Goal: Information Seeking & Learning: Learn about a topic

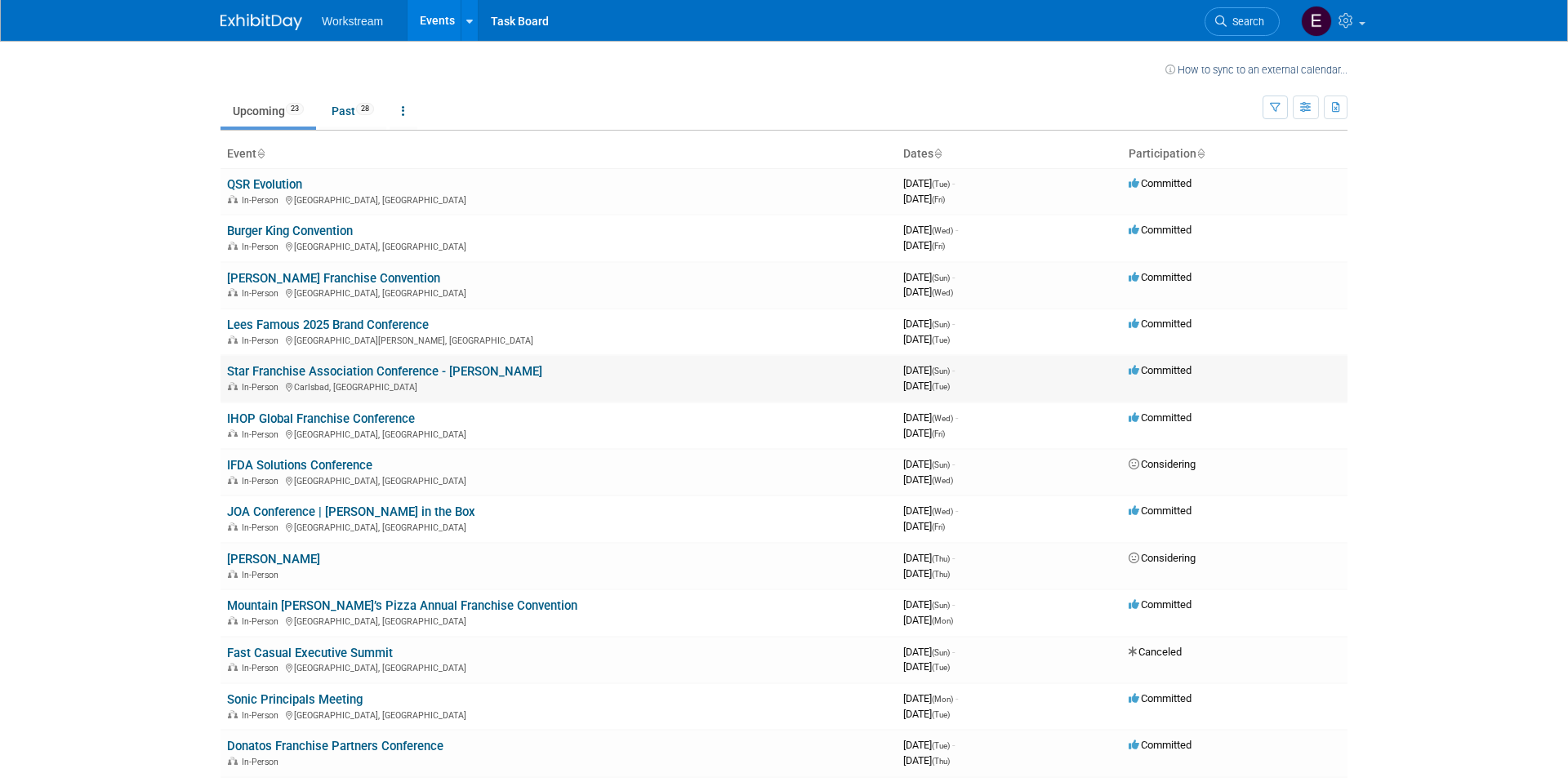
scroll to position [14, 0]
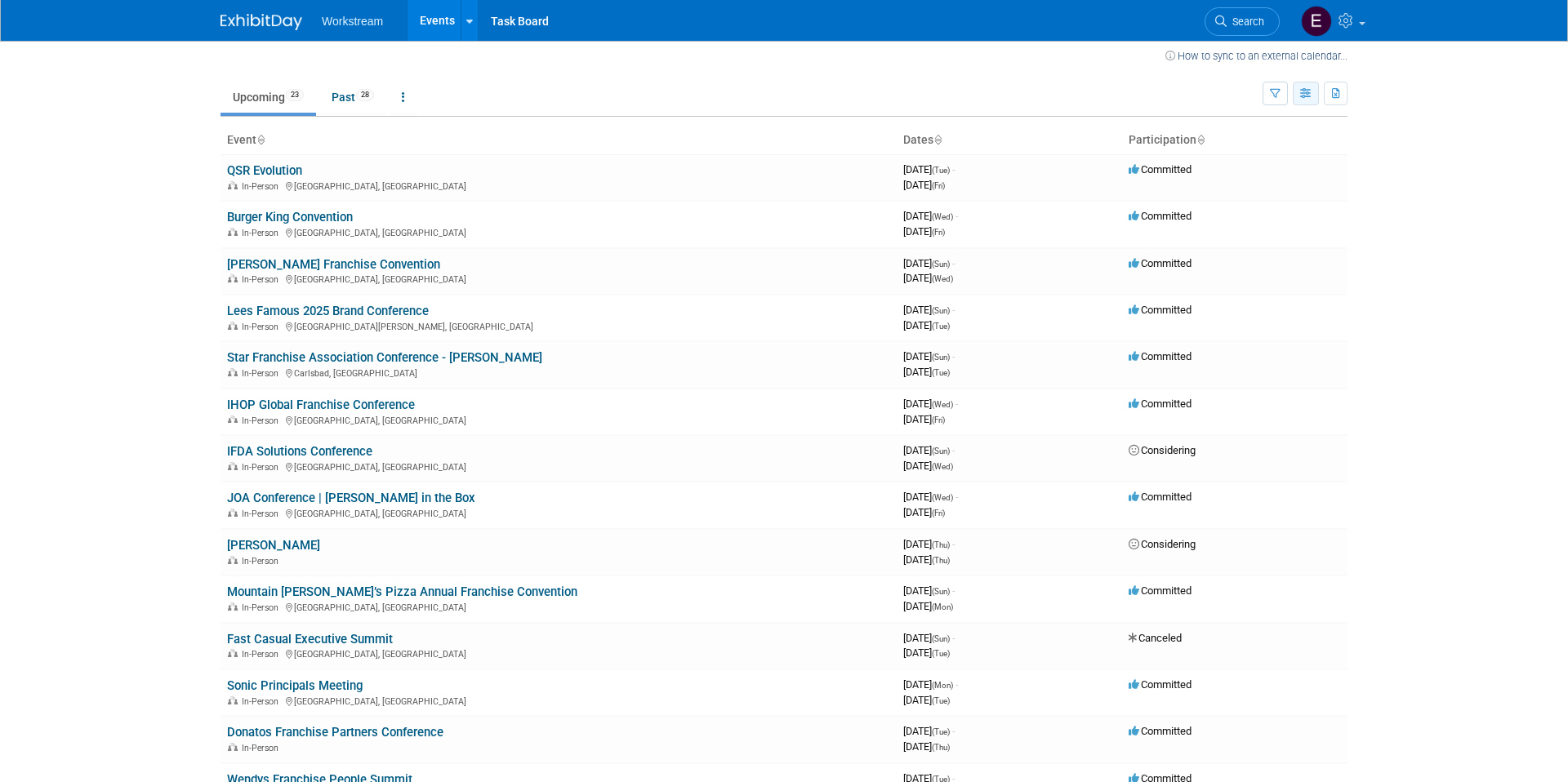
click at [1313, 99] on button "button" at bounding box center [1305, 94] width 26 height 24
click at [1251, 199] on link "Calendar View" at bounding box center [1238, 200] width 137 height 23
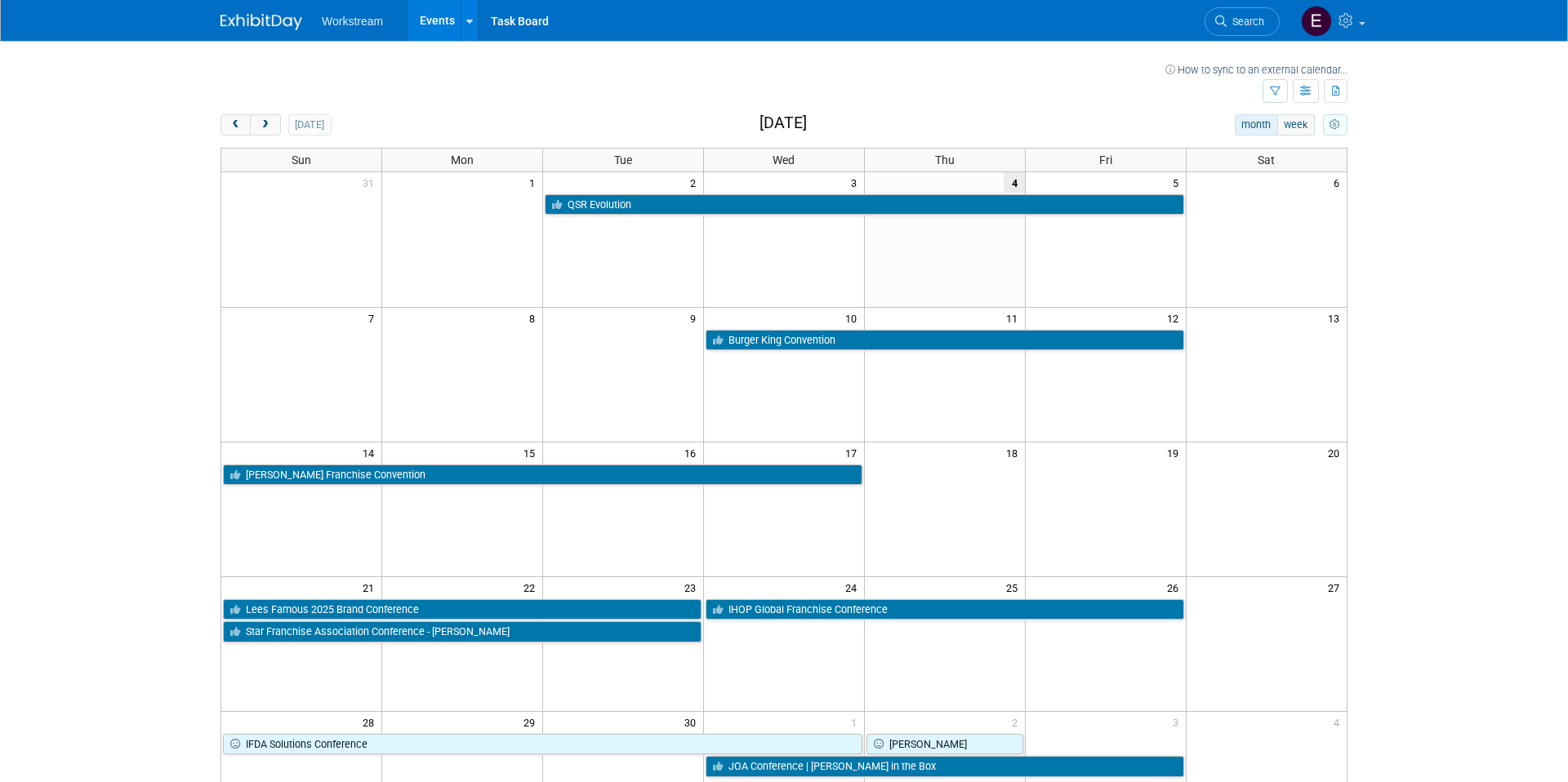
click at [1335, 120] on icon "myCustomButton" at bounding box center [1334, 124] width 10 height 10
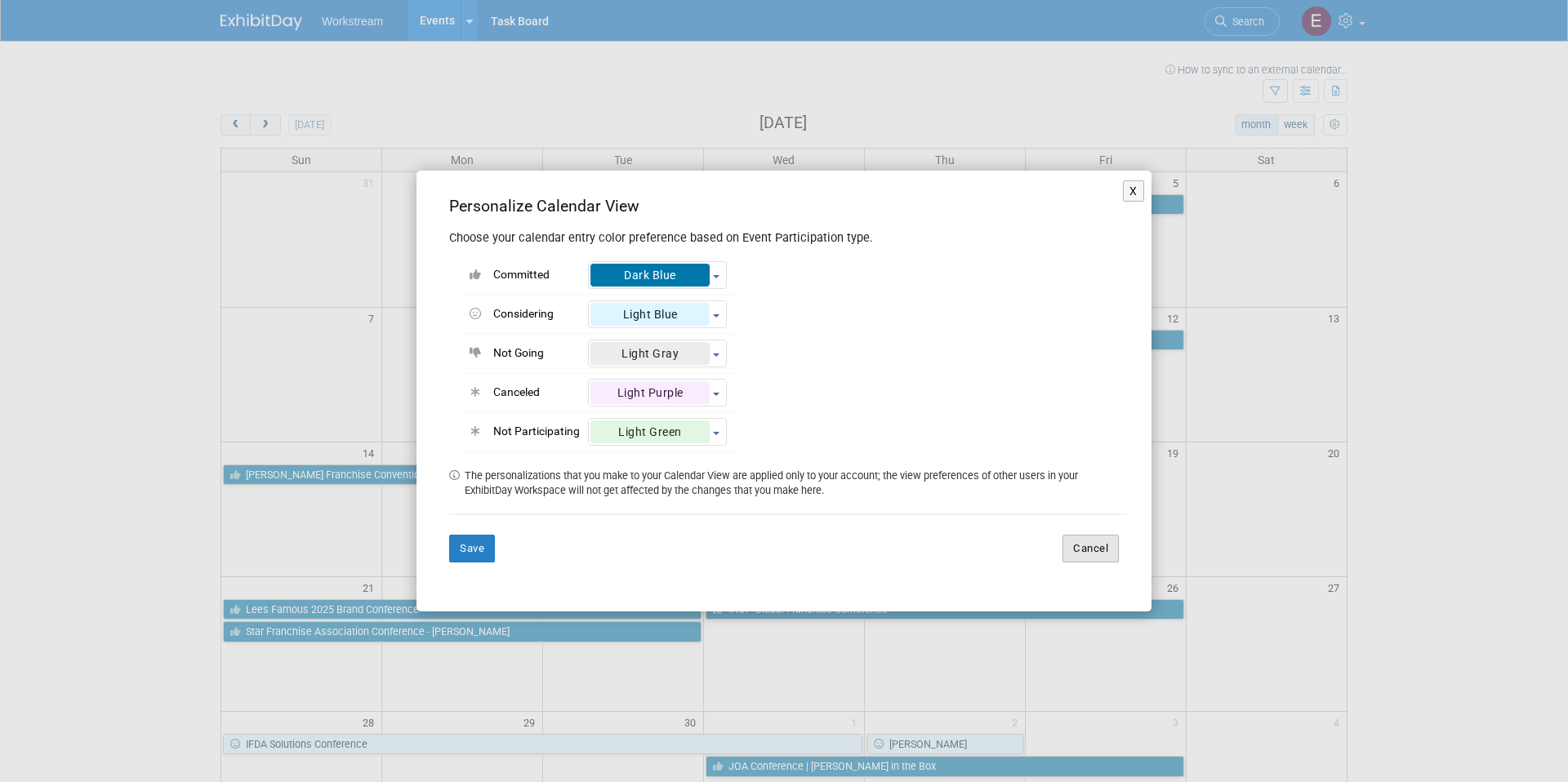
click at [1110, 542] on button "Cancel" at bounding box center [1090, 549] width 57 height 28
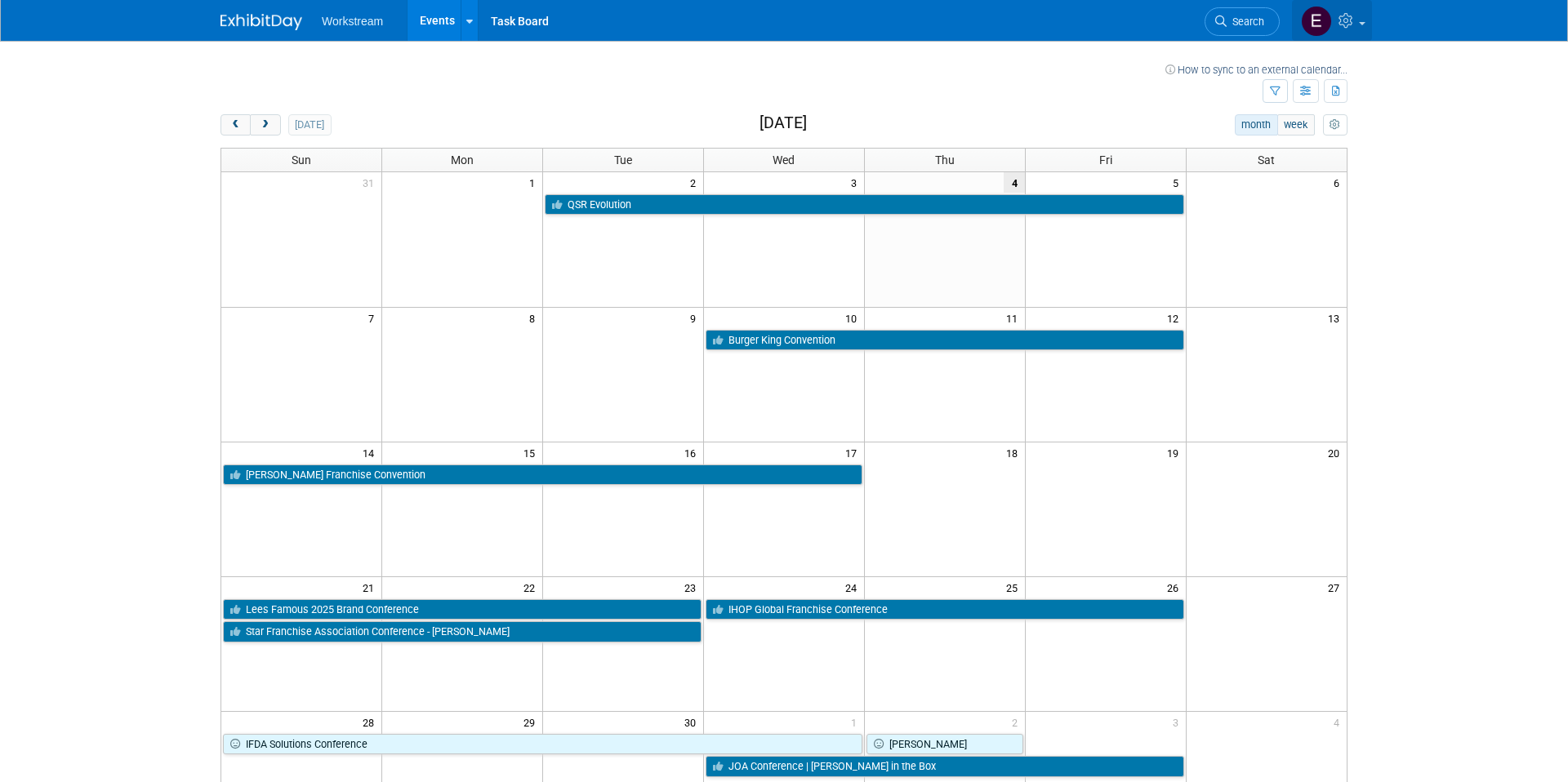
click at [1345, 19] on icon at bounding box center [1348, 20] width 19 height 15
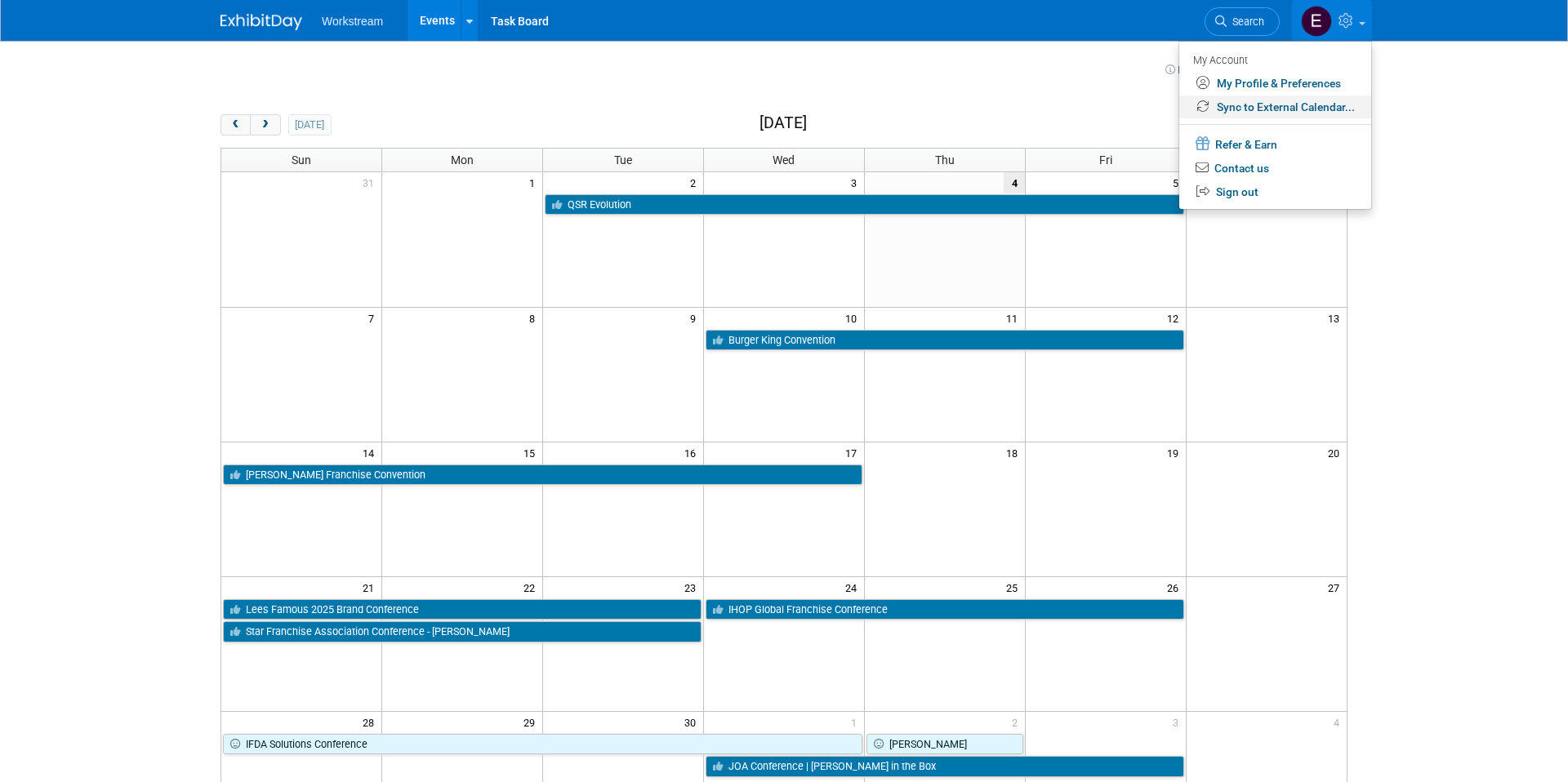
click at [1322, 107] on link "Sync to External Calendar..." at bounding box center [1275, 108] width 192 height 24
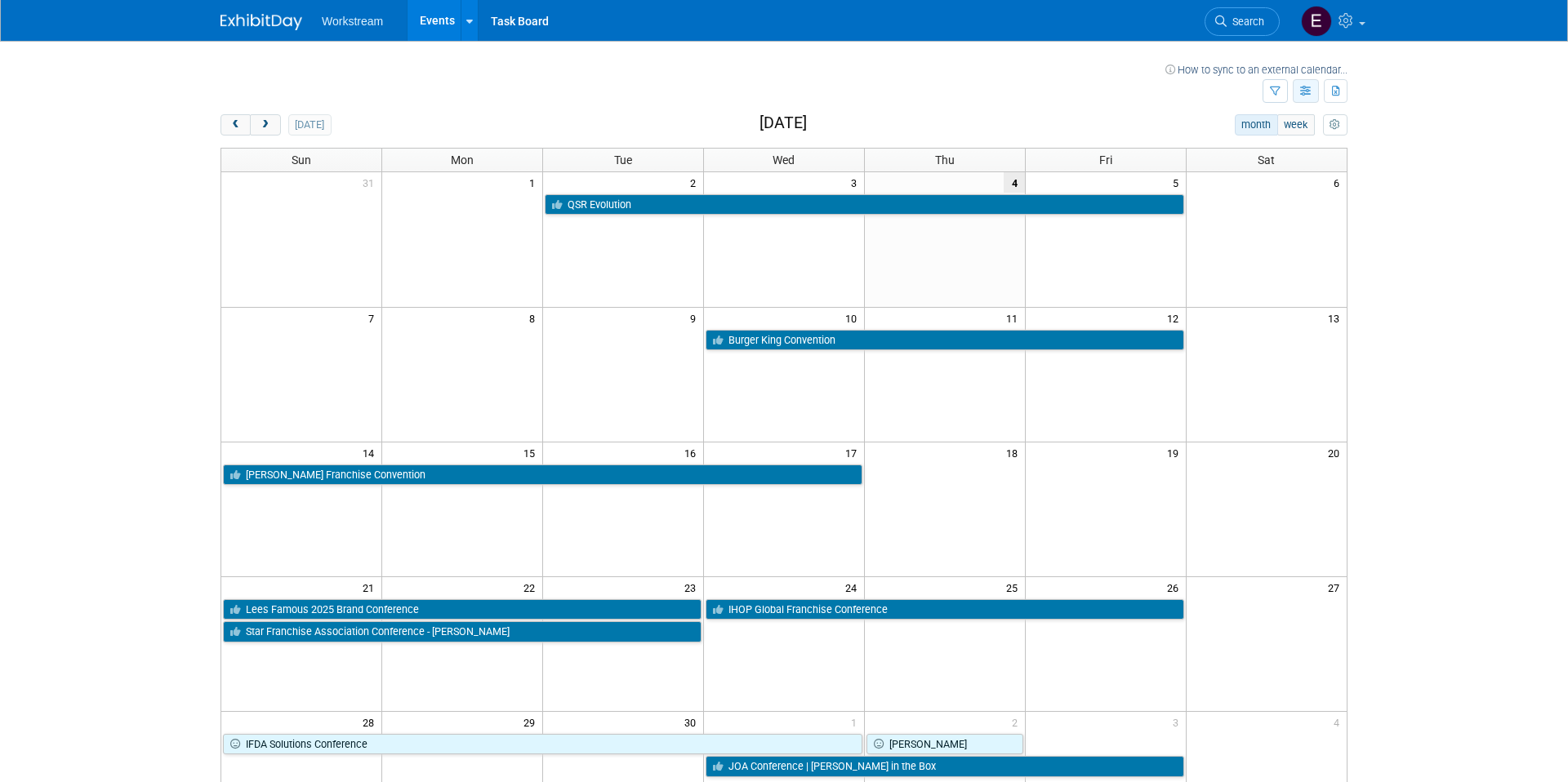
click at [1310, 89] on icon "button" at bounding box center [1305, 91] width 12 height 10
click at [1420, 215] on body "Workstream Events Recently Viewed Events: Burger King Convention Phoenix, AZ Se…" at bounding box center [784, 391] width 1568 height 782
click at [1340, 122] on button "myCustomButton" at bounding box center [1335, 124] width 24 height 21
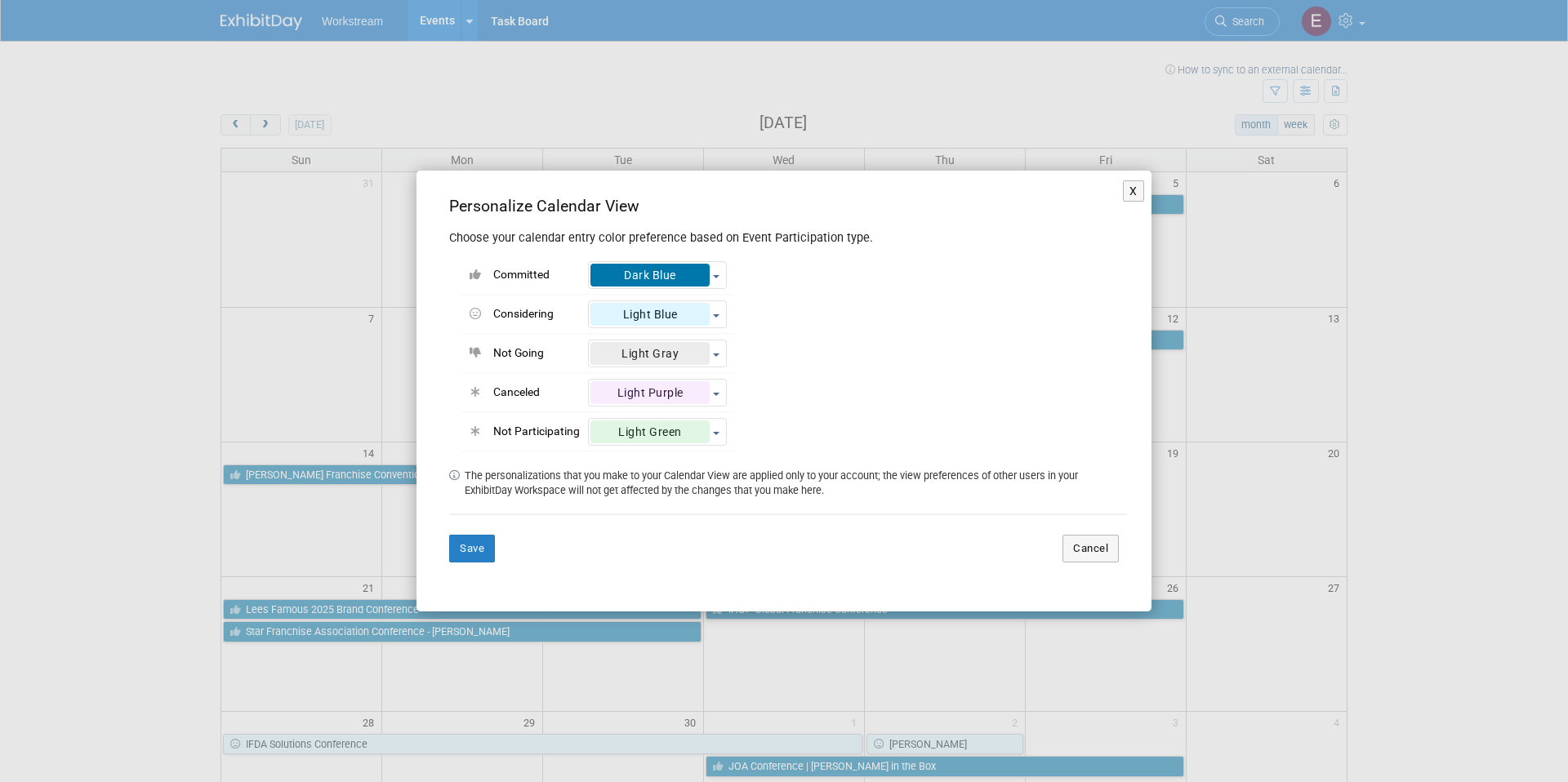
click at [1401, 187] on div "X Personalize Calendar View Choose your calendar entry color preference based o…" at bounding box center [784, 391] width 1568 height 782
click at [1121, 192] on div "X Personalize Calendar View Choose your calendar entry color preference based o…" at bounding box center [784, 391] width 735 height 441
click at [1136, 194] on button "X" at bounding box center [1133, 191] width 21 height 21
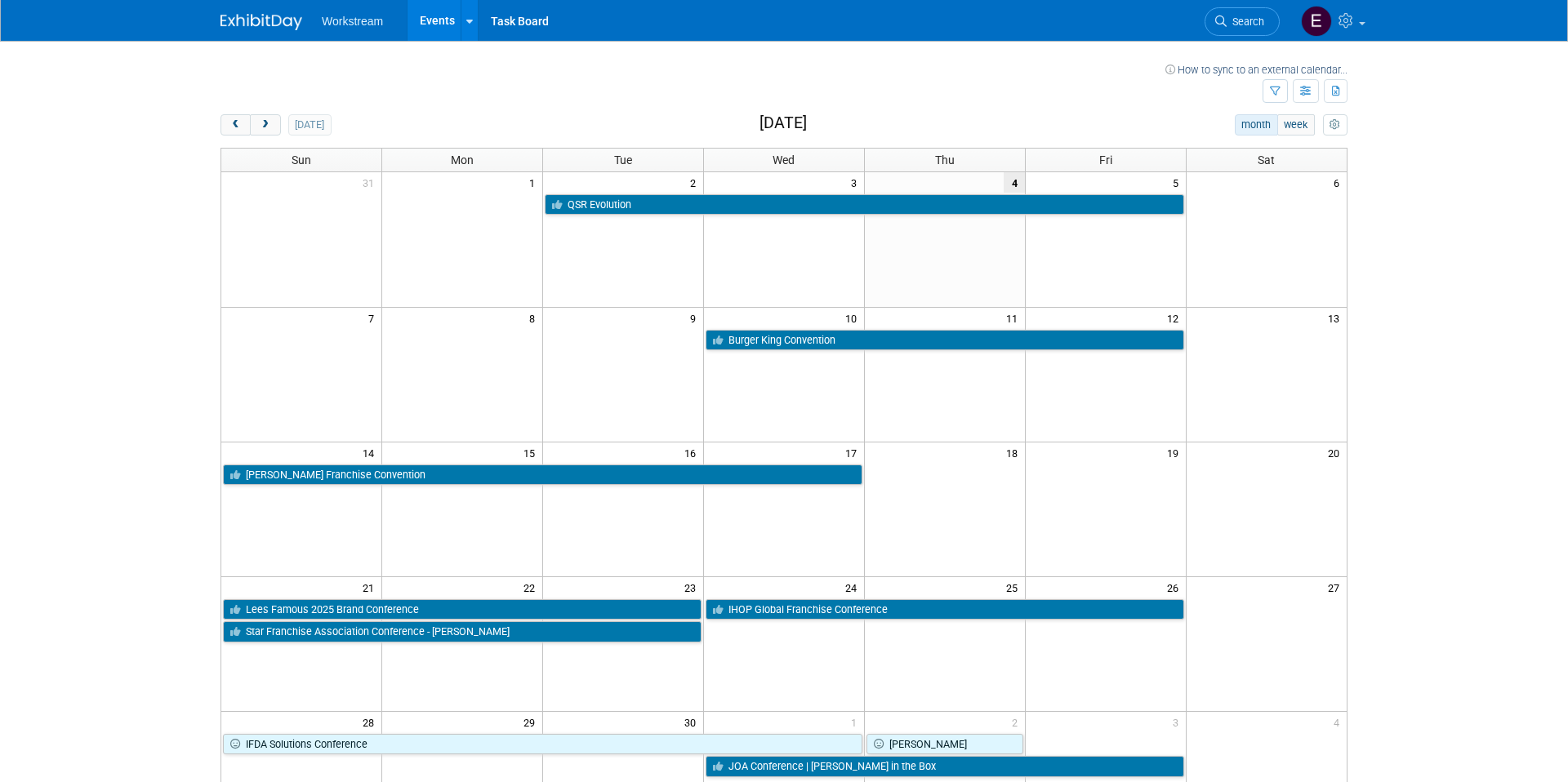
click at [447, 30] on link "Events" at bounding box center [437, 20] width 59 height 41
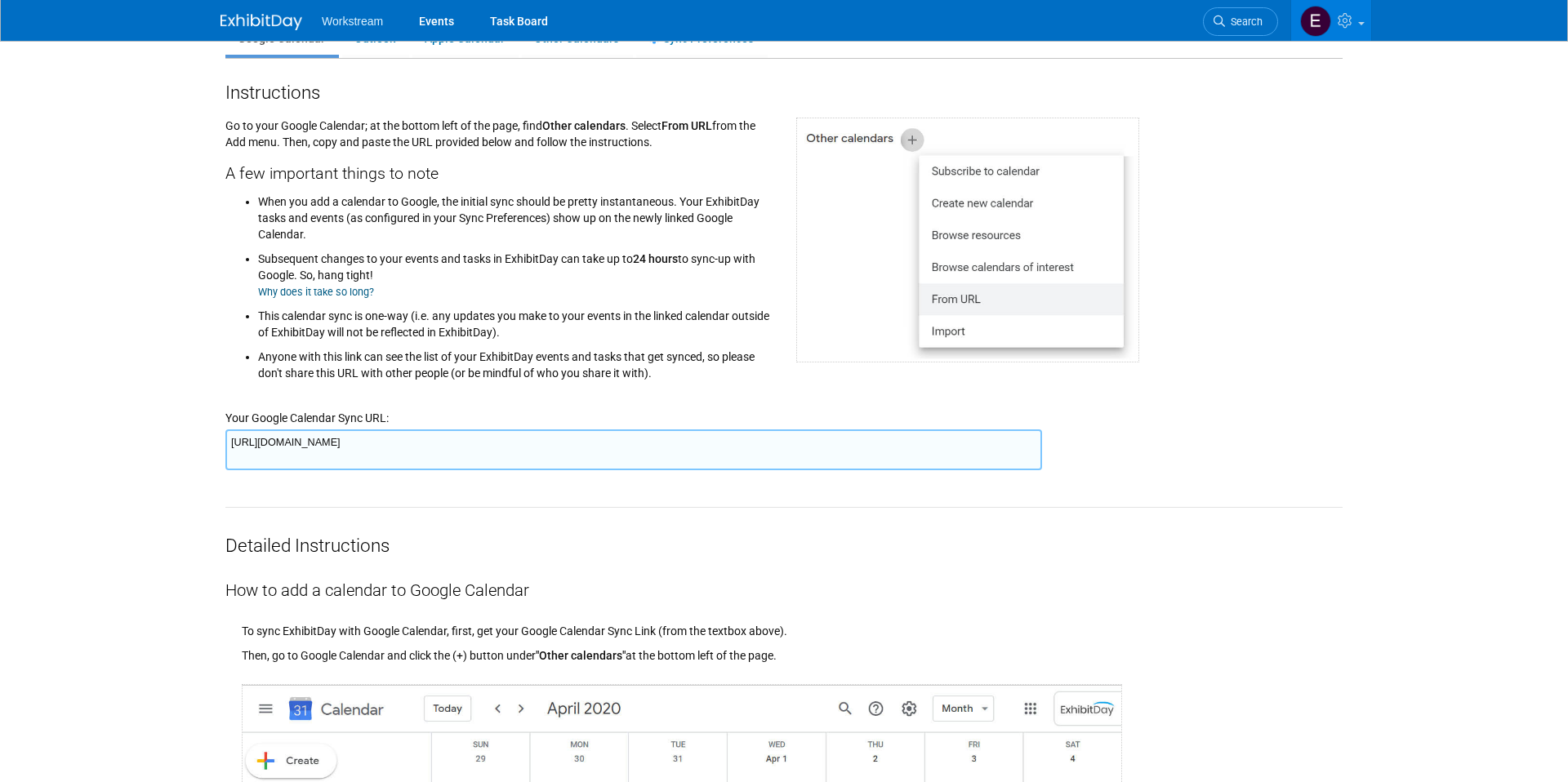
scroll to position [98, 0]
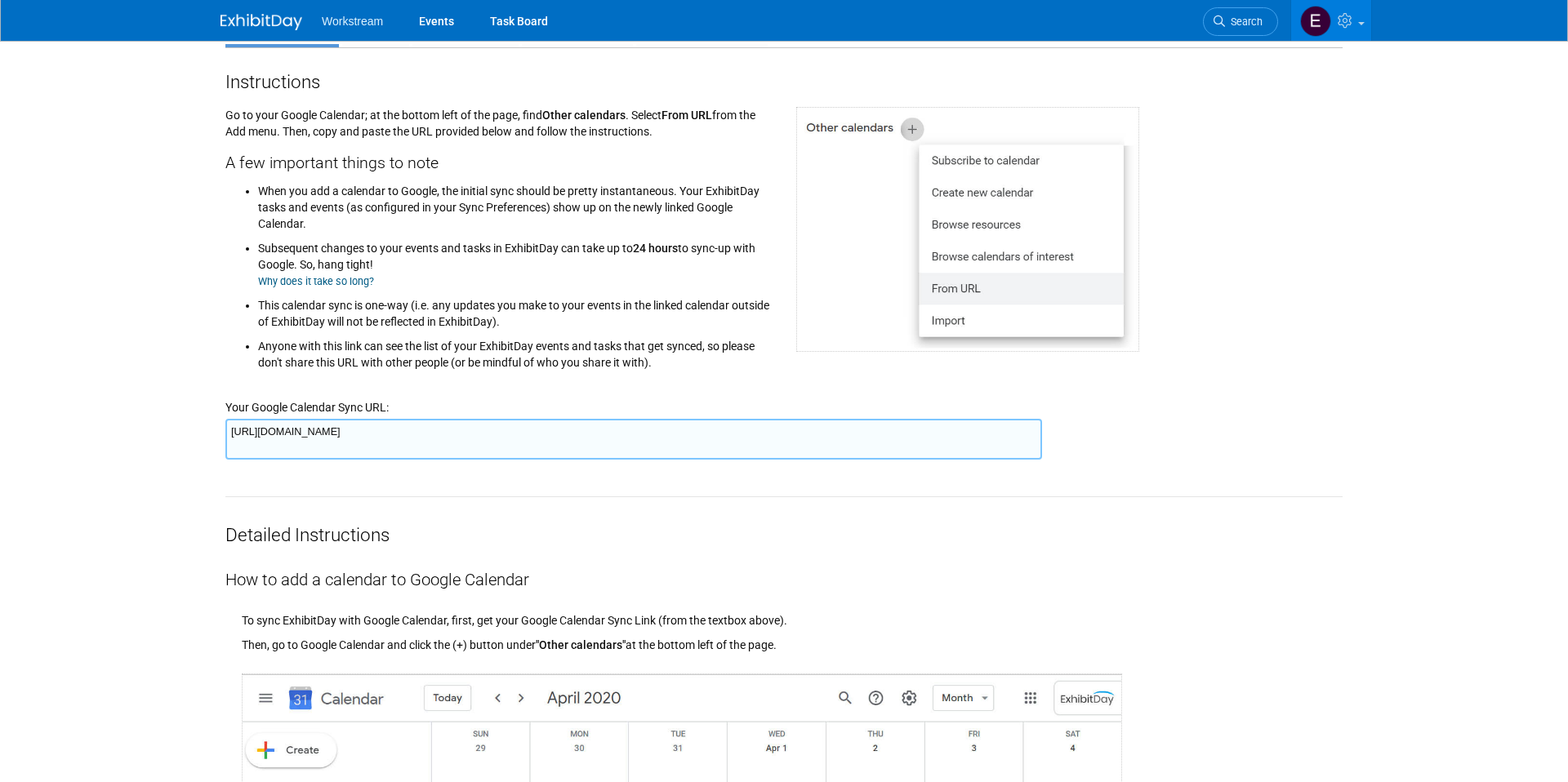
click at [781, 430] on textarea "https://www.exhibitday.com/Sync/iCal/?lt=g&uw=72323&k=379e5593-a39c-4077-a083-b…" at bounding box center [634, 440] width 816 height 41
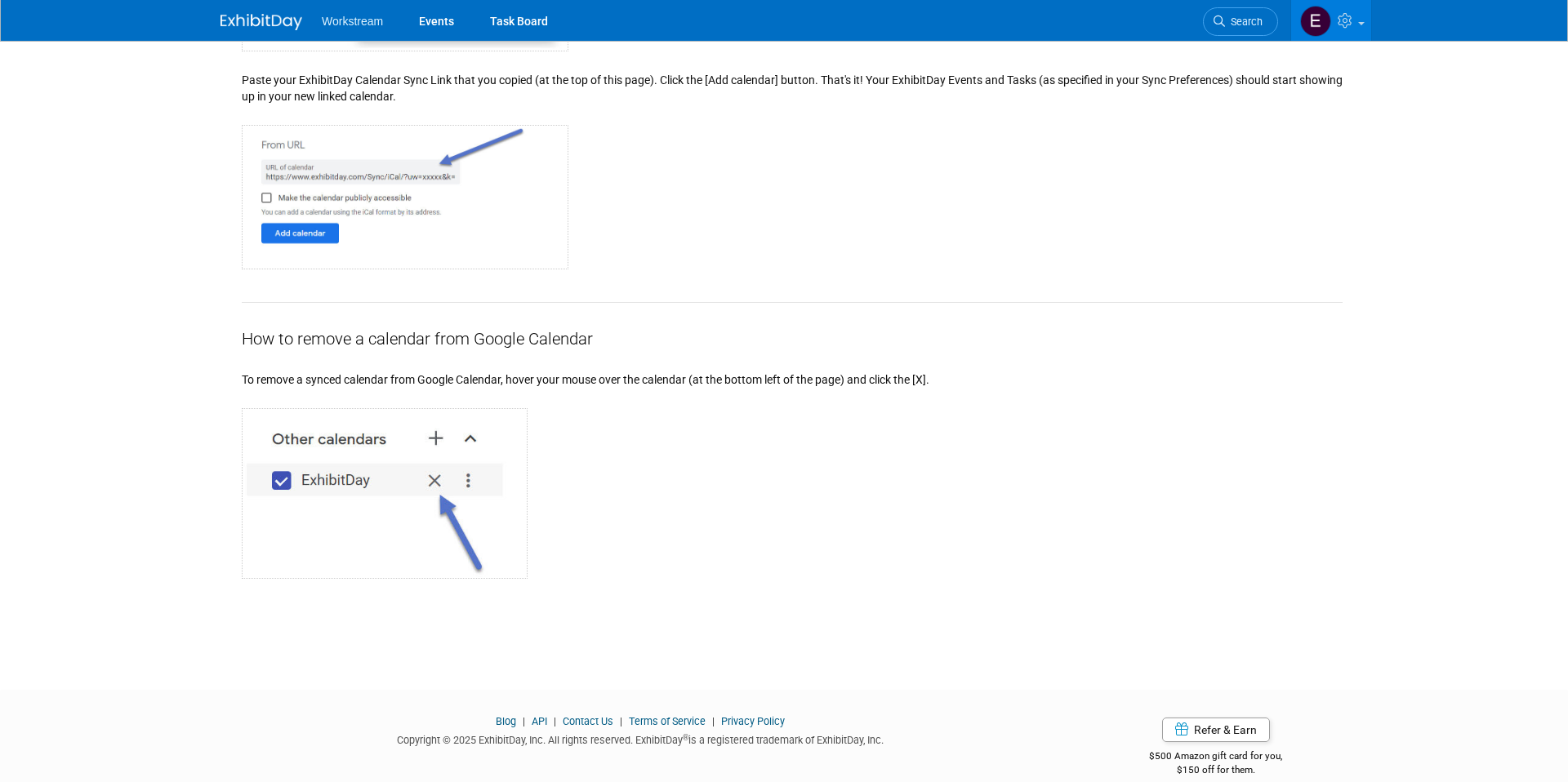
scroll to position [1559, 0]
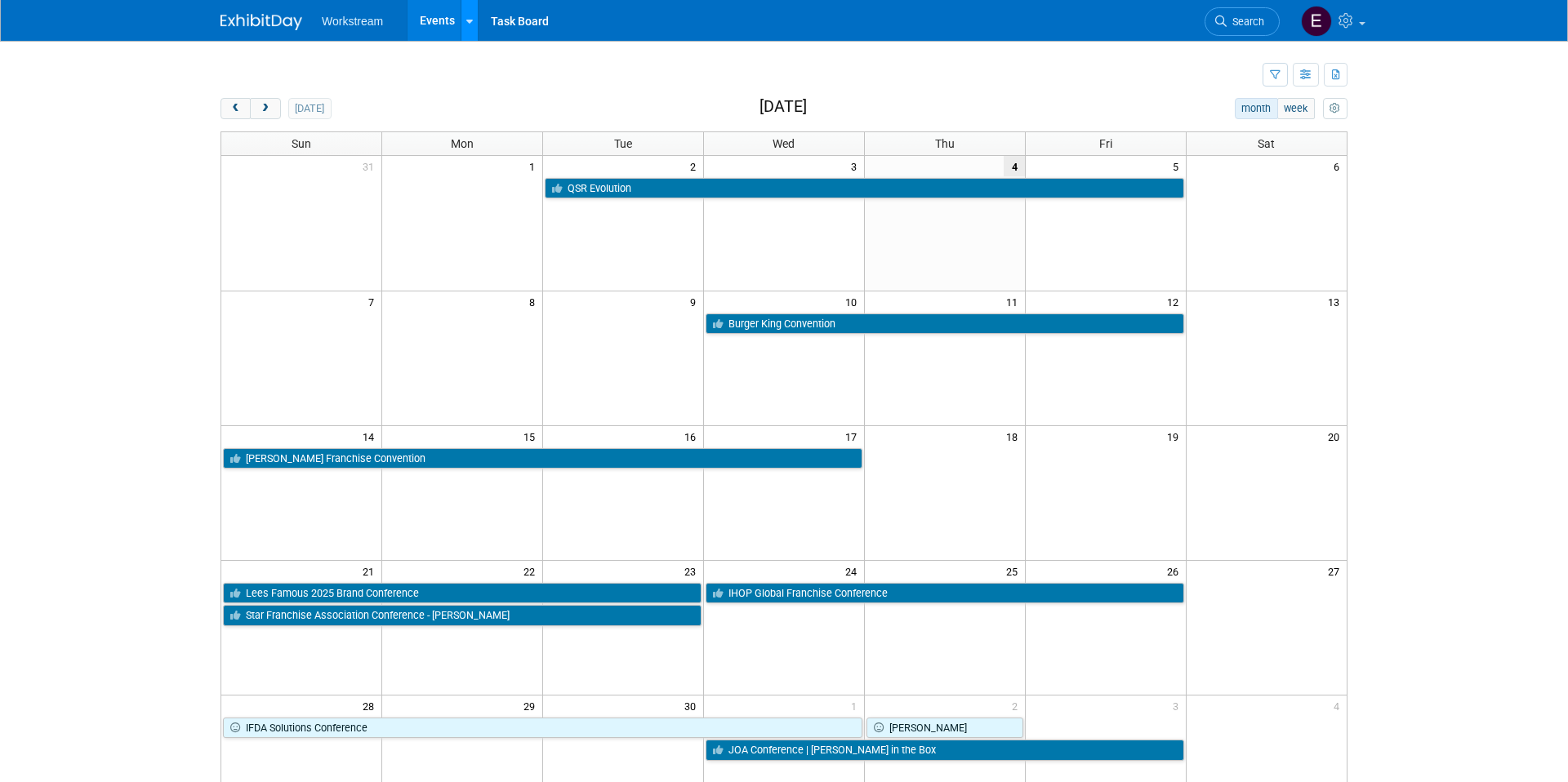
click at [467, 21] on icon at bounding box center [469, 21] width 6 height 10
click at [1305, 79] on icon "button" at bounding box center [1305, 75] width 12 height 10
click at [1271, 126] on link "List View" at bounding box center [1238, 131] width 137 height 23
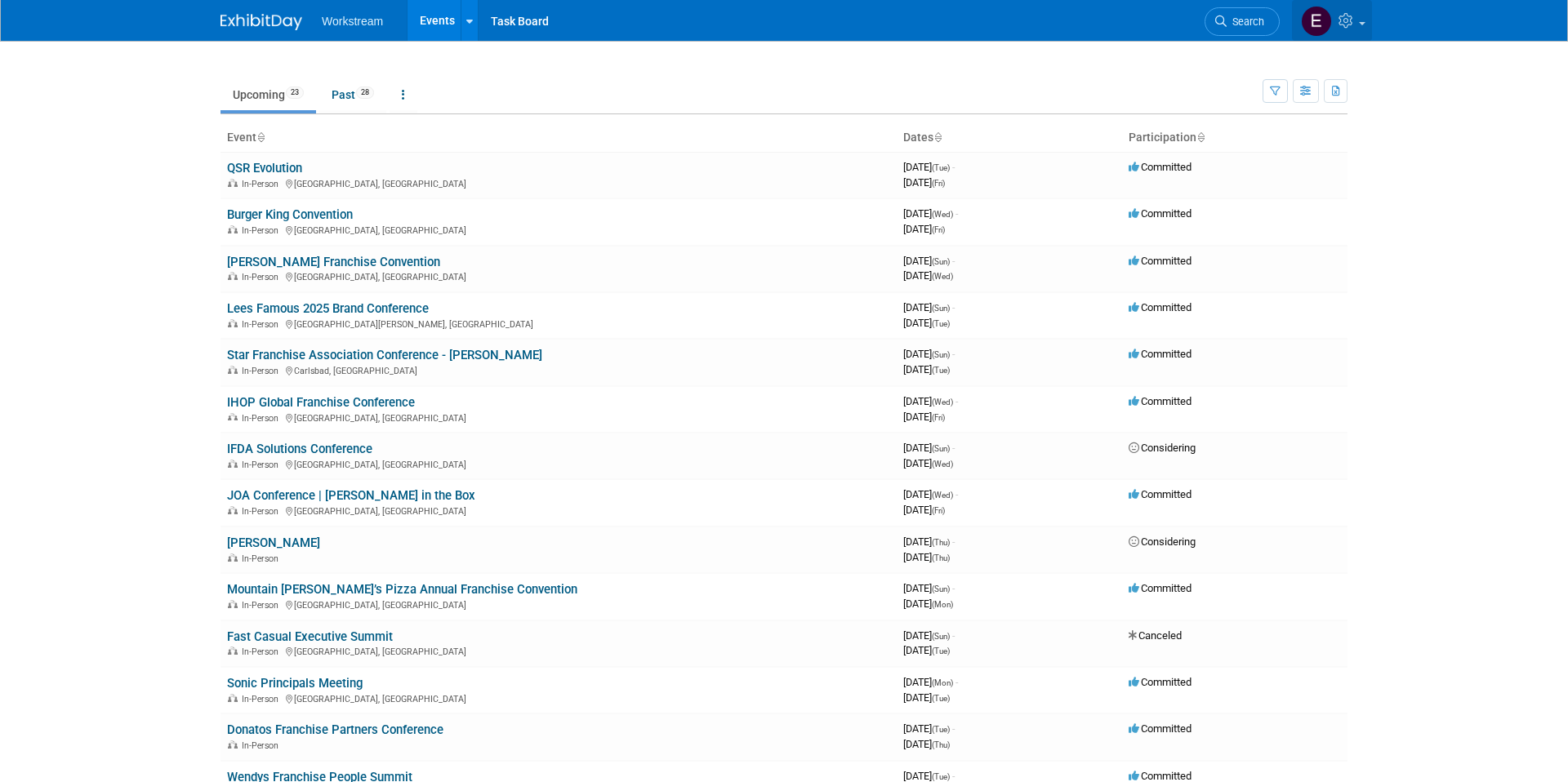
click at [1356, 31] on link at bounding box center [1331, 20] width 80 height 41
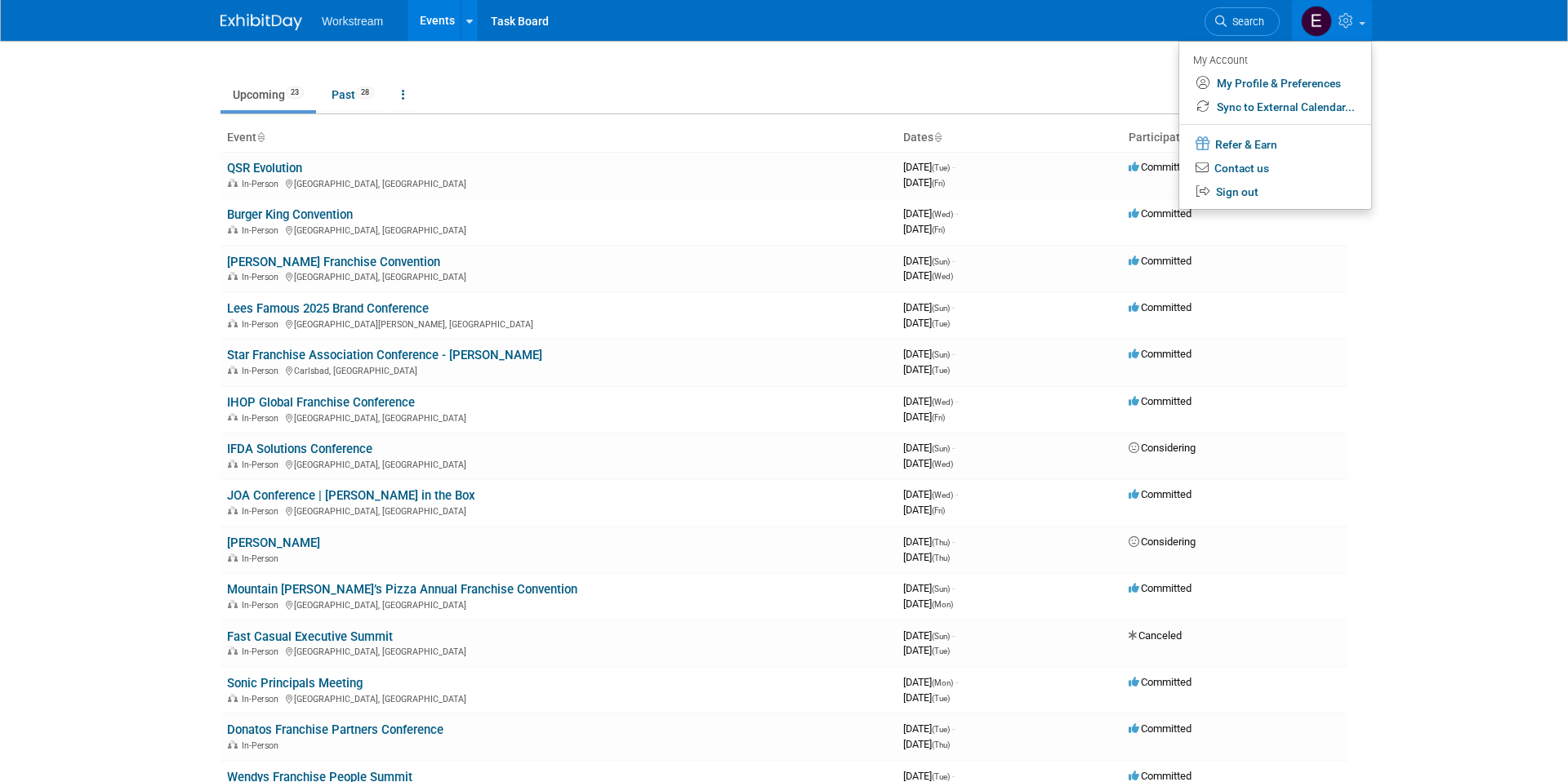
click at [1433, 104] on body "Workstream Events Recently Viewed Events: Burger King Convention Phoenix, AZ Se…" at bounding box center [784, 391] width 1568 height 782
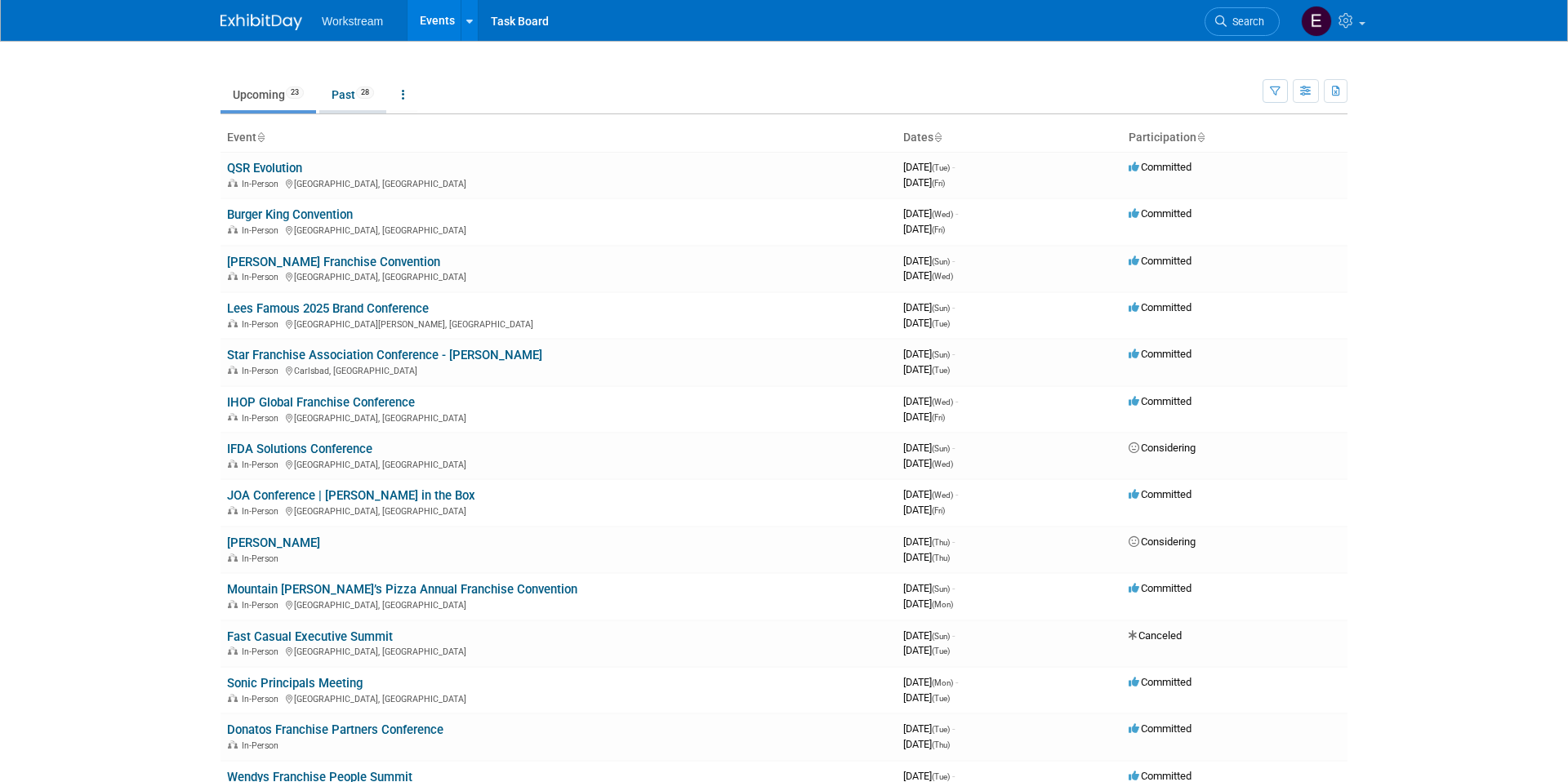
click at [337, 96] on link "Past 28" at bounding box center [353, 94] width 67 height 31
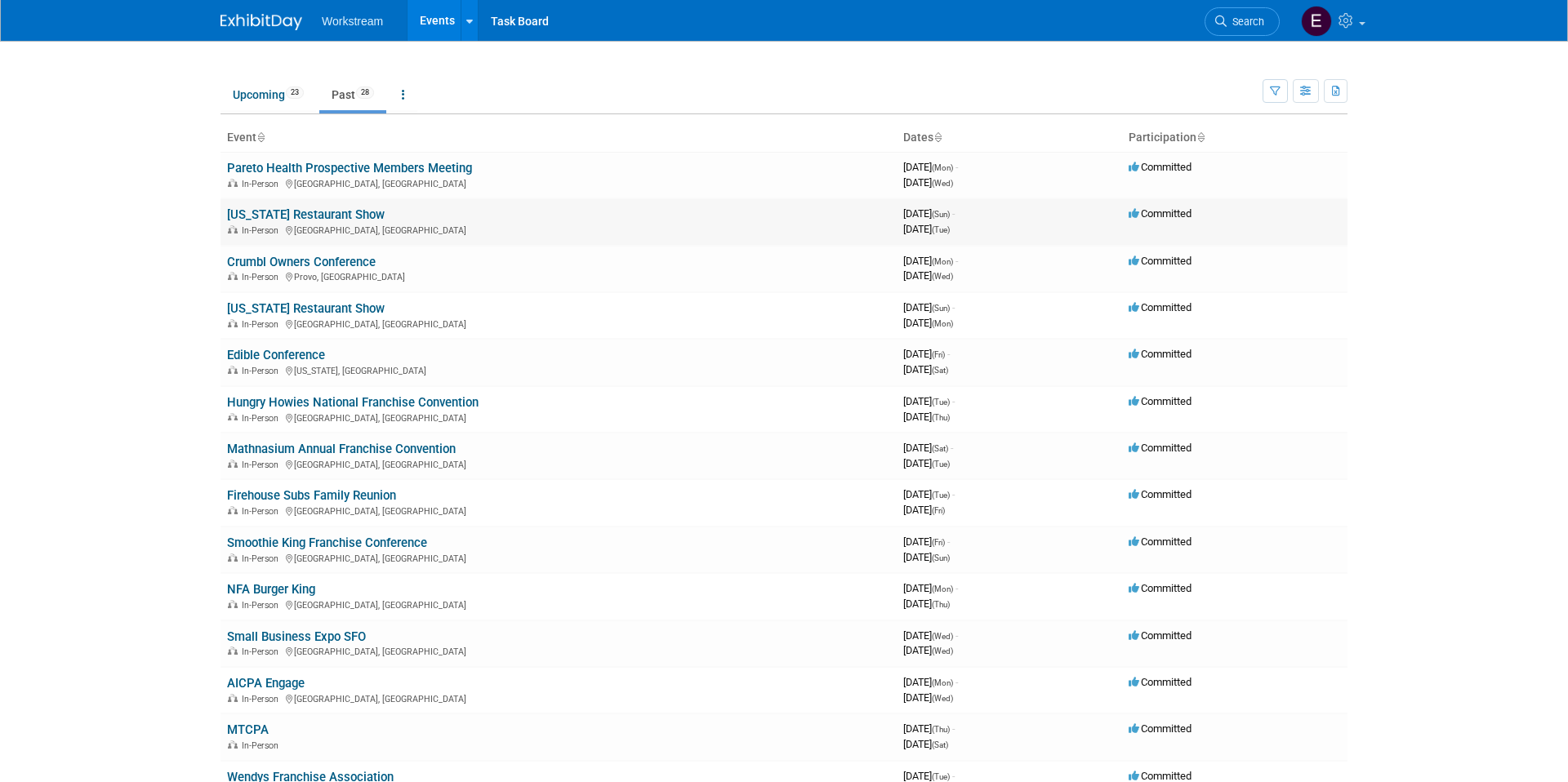
click at [299, 213] on link "[US_STATE] Restaurant Show" at bounding box center [306, 215] width 158 height 15
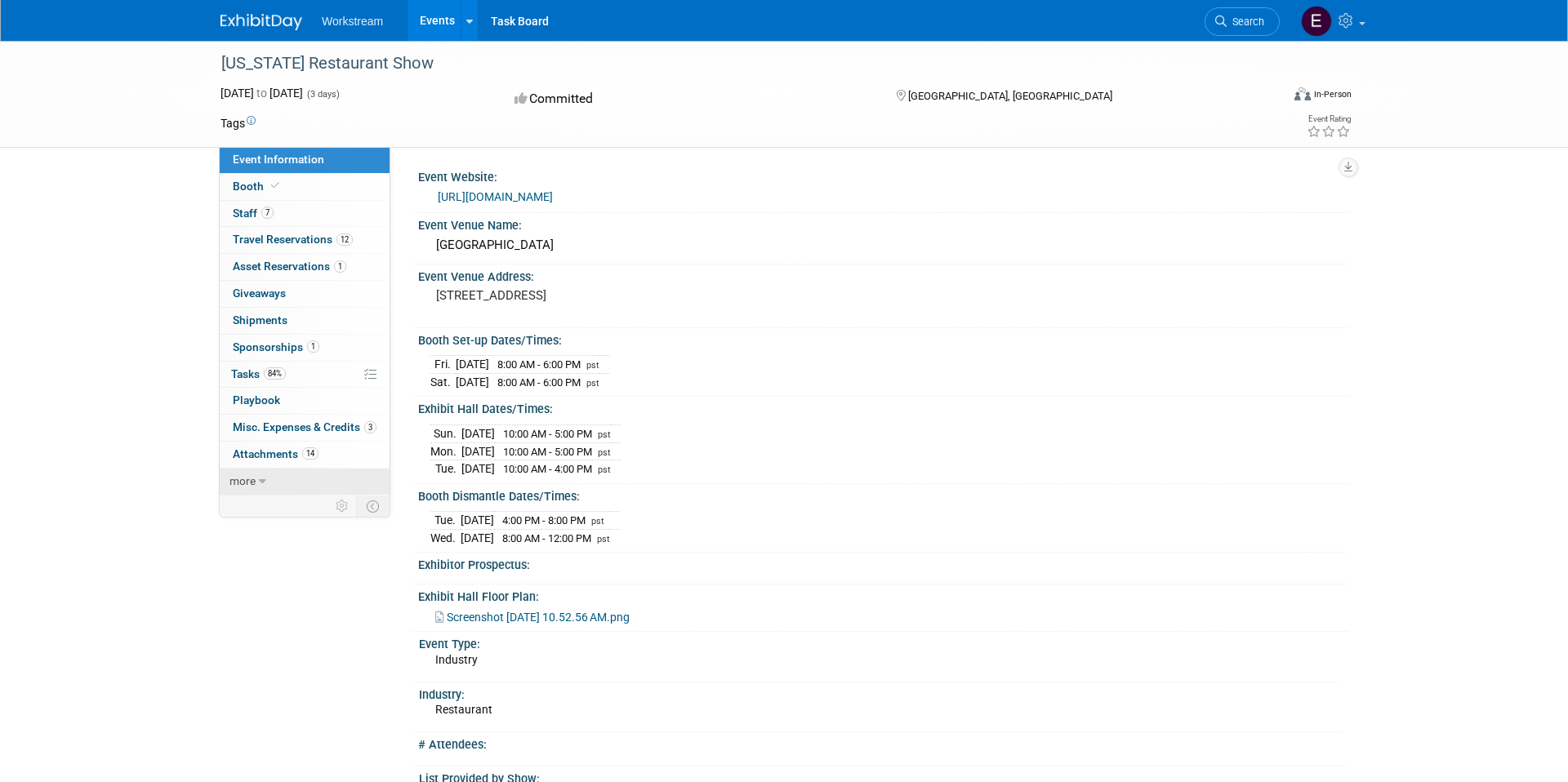
click at [249, 481] on span "more" at bounding box center [242, 481] width 26 height 13
click at [249, 481] on span "less" at bounding box center [238, 481] width 19 height 13
click at [273, 452] on span "Attachments 14" at bounding box center [276, 454] width 85 height 13
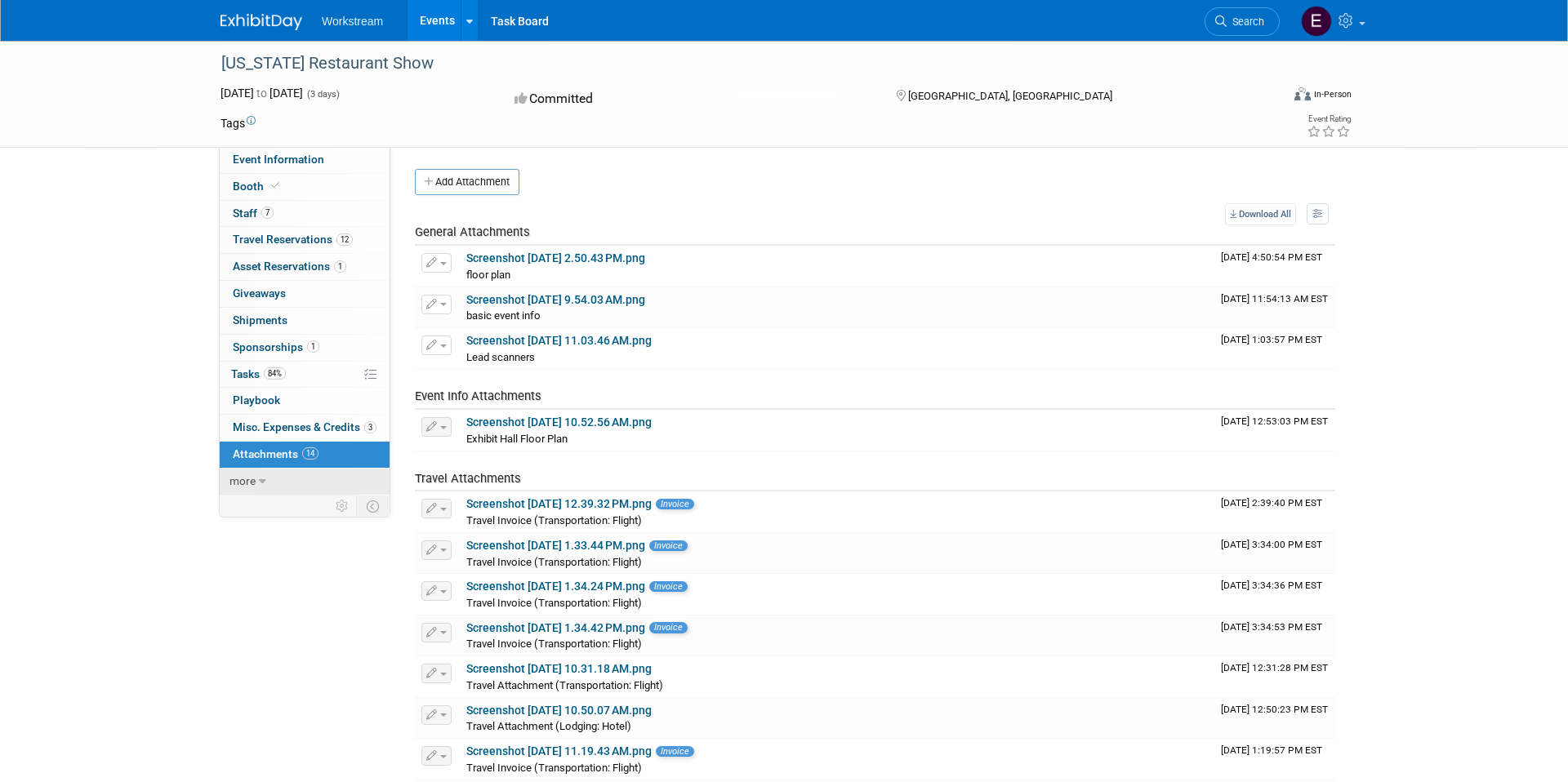
click at [257, 478] on link "more" at bounding box center [304, 481] width 170 height 26
click at [415, 26] on link "Events" at bounding box center [437, 20] width 59 height 41
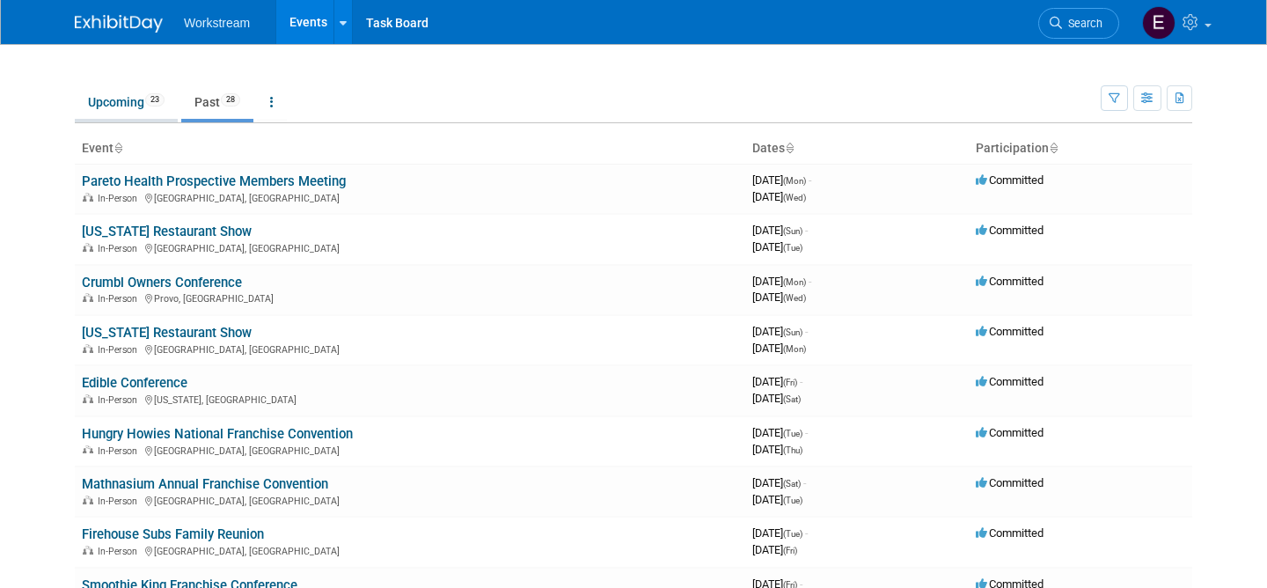
click at [119, 94] on link "Upcoming 23" at bounding box center [126, 101] width 103 height 33
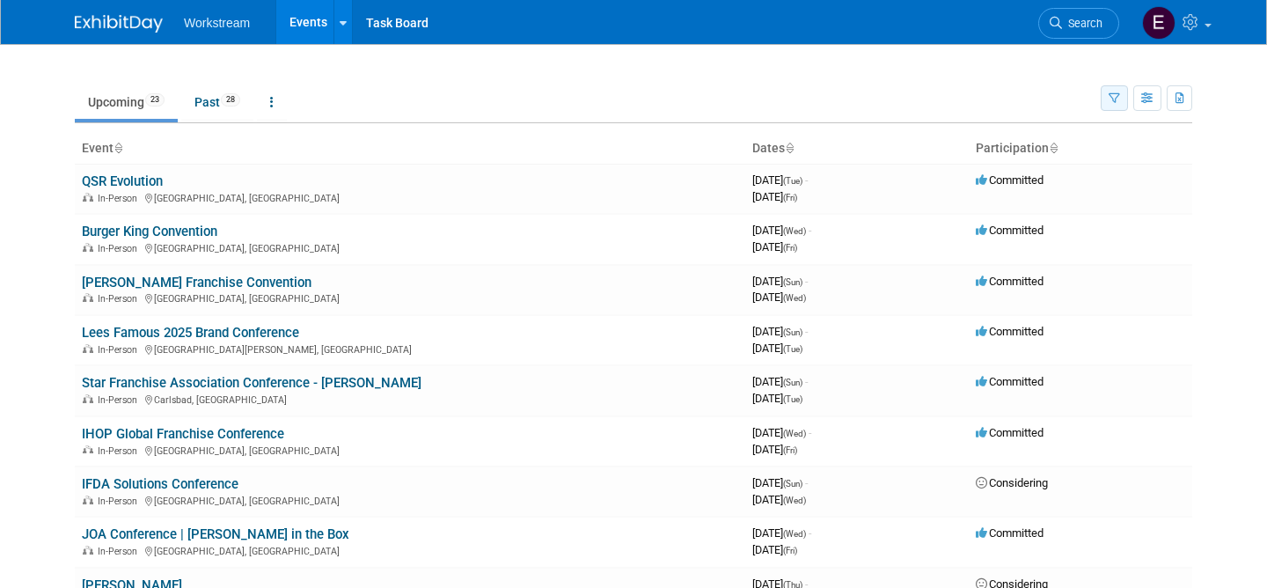
click at [1117, 102] on icon "button" at bounding box center [1114, 98] width 11 height 11
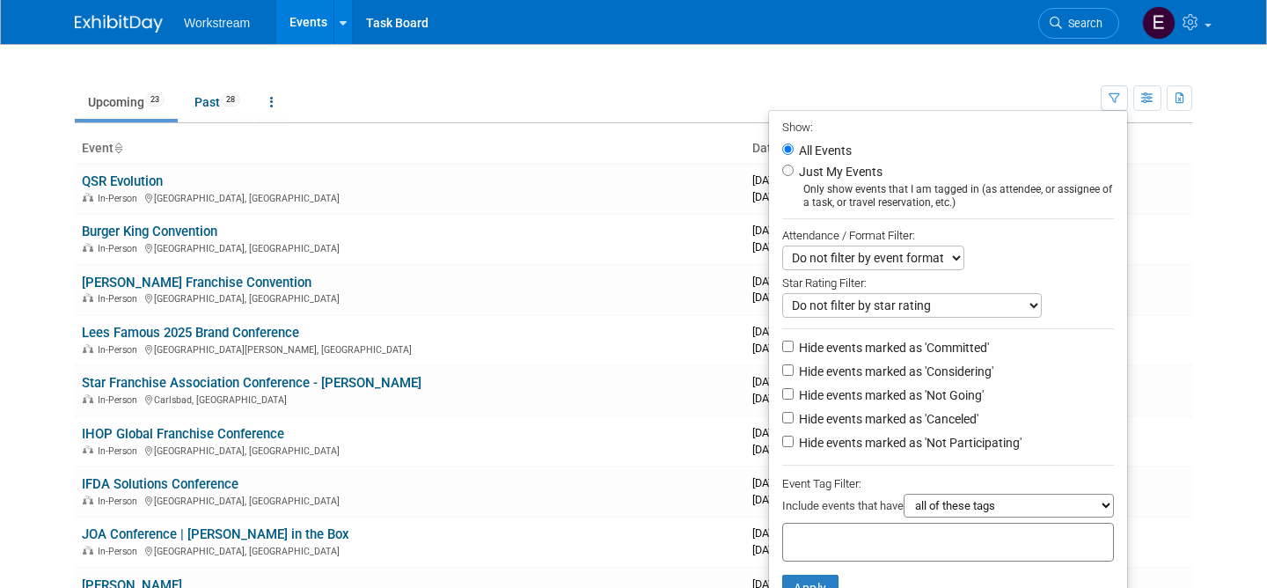
click at [1058, 88] on ul "Upcoming 23 Past 28 All Events 51 Past and Upcoming Grouped Annually Events gro…" at bounding box center [588, 104] width 1026 height 40
